Goal: Download file/media

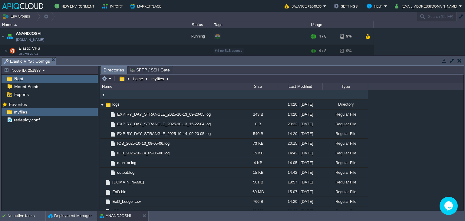
scroll to position [41, 0]
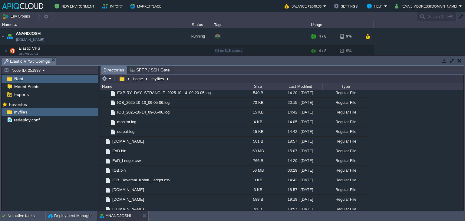
click at [459, 59] on button "button" at bounding box center [459, 60] width 4 height 5
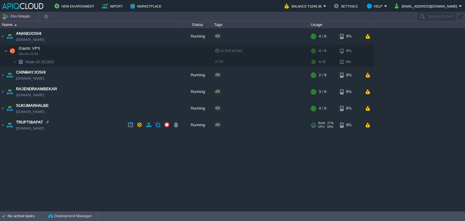
click at [99, 125] on td "TRUPTIBAPAT [DOMAIN_NAME]" at bounding box center [90, 125] width 181 height 17
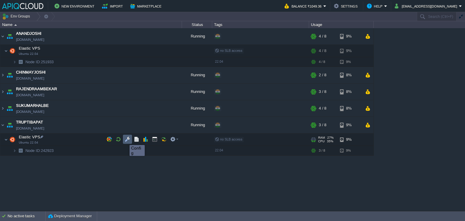
click at [126, 139] on button "button" at bounding box center [127, 138] width 5 height 5
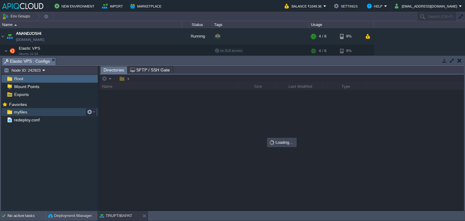
click at [19, 115] on div "myfiles" at bounding box center [50, 112] width 96 height 8
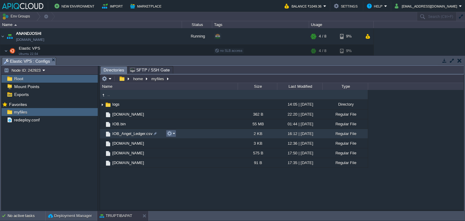
click at [172, 134] on button "button" at bounding box center [169, 133] width 5 height 5
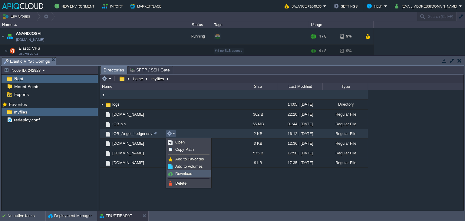
click at [179, 171] on span "Download" at bounding box center [183, 173] width 17 height 5
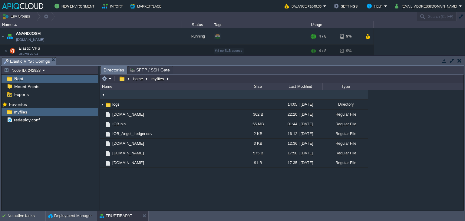
click at [459, 60] on button "button" at bounding box center [459, 60] width 4 height 5
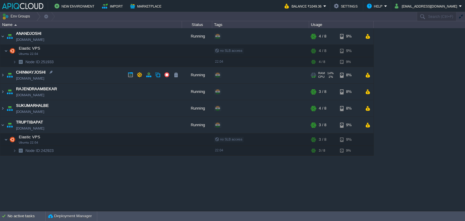
click at [111, 75] on td "CHINMAYJOSHI [DOMAIN_NAME]" at bounding box center [90, 75] width 181 height 17
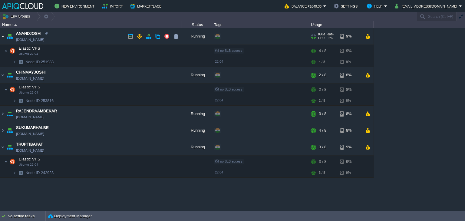
click at [3, 37] on img at bounding box center [2, 36] width 5 height 16
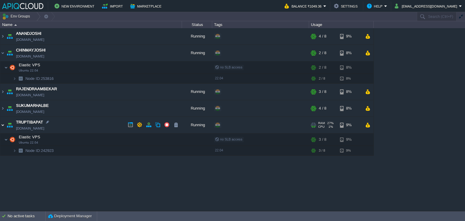
click at [2, 126] on img at bounding box center [2, 125] width 5 height 16
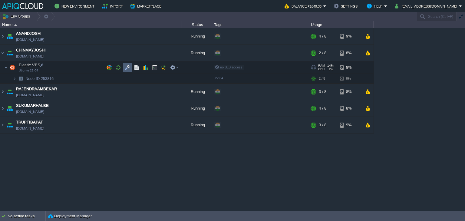
click at [130, 67] on td at bounding box center [127, 67] width 9 height 9
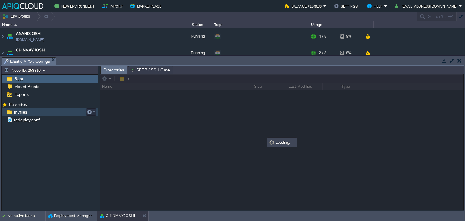
click at [22, 111] on span "myfiles" at bounding box center [20, 111] width 15 height 5
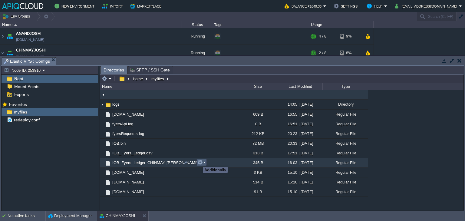
click at [202, 164] on button "button" at bounding box center [199, 161] width 5 height 5
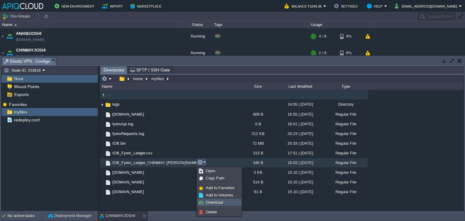
click at [217, 201] on span "Download" at bounding box center [214, 202] width 17 height 5
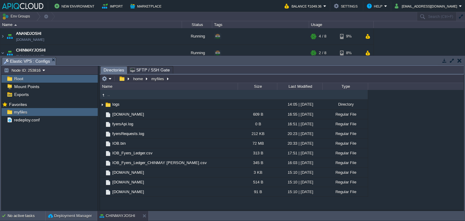
click at [457, 58] on button "button" at bounding box center [459, 60] width 4 height 5
